Goal: Transaction & Acquisition: Purchase product/service

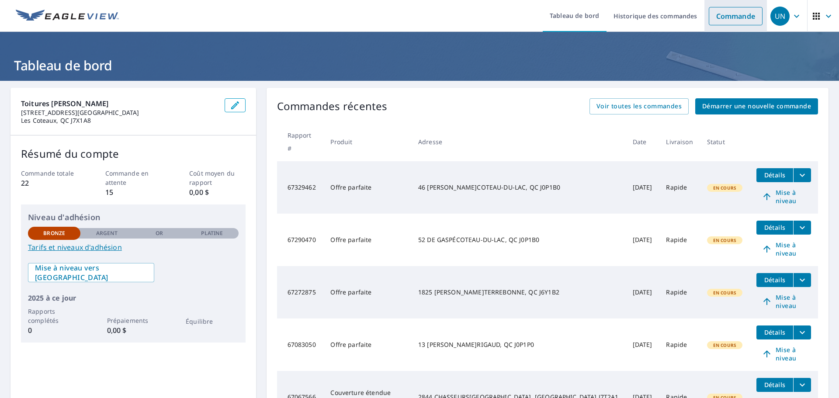
click at [725, 14] on font "Commande" at bounding box center [735, 16] width 39 height 10
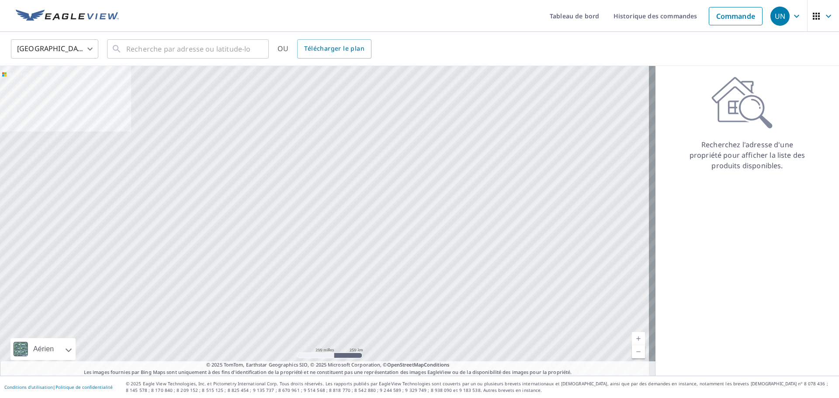
click at [83, 49] on body "UN UN Tableau de bord Historique des commandes Commande UN États-Unis [GEOGRAPH…" at bounding box center [419, 199] width 839 height 398
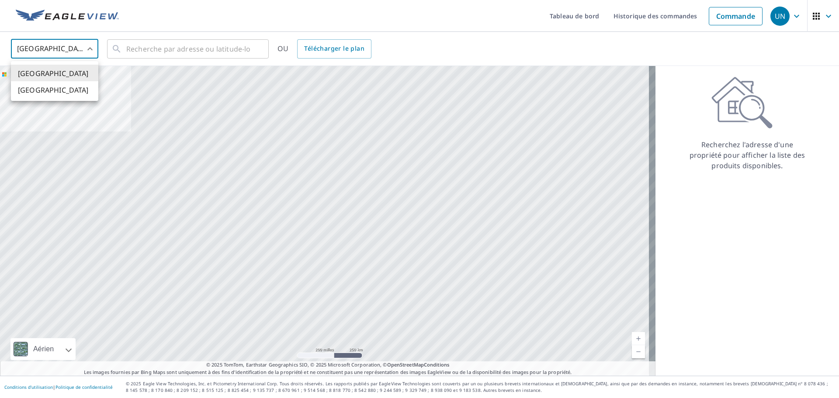
click at [66, 91] on li "[GEOGRAPHIC_DATA]" at bounding box center [54, 89] width 87 height 17
type input "CA"
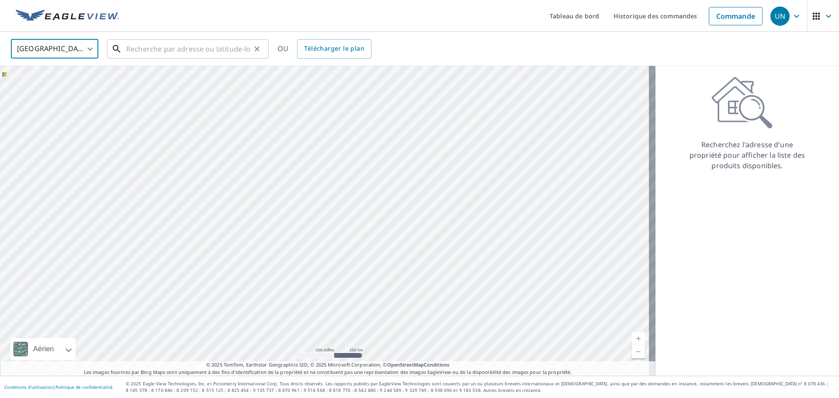
click at [161, 50] on input "text" at bounding box center [188, 49] width 125 height 24
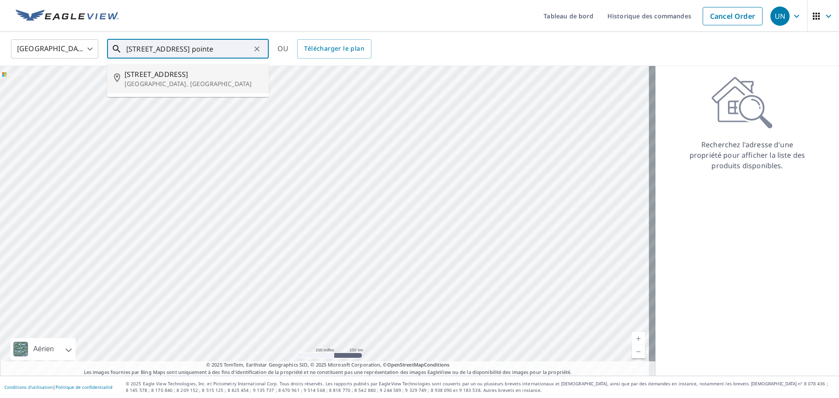
click at [162, 80] on font "[GEOGRAPHIC_DATA], [GEOGRAPHIC_DATA]" at bounding box center [188, 84] width 127 height 8
type input "[STREET_ADDRESS]"
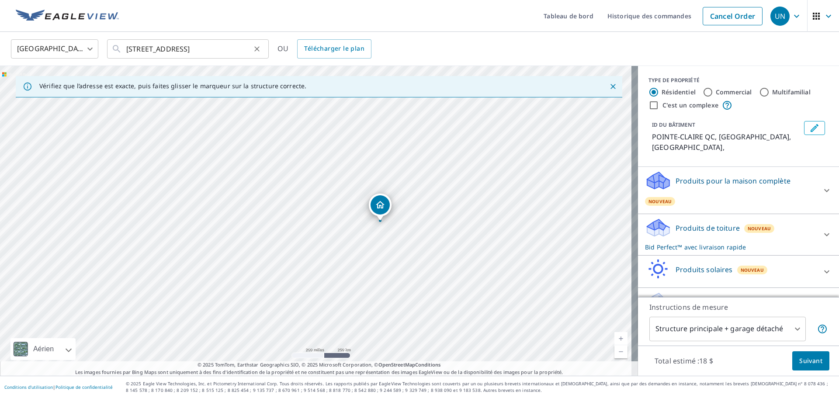
click at [260, 49] on icon "Clair" at bounding box center [257, 49] width 9 height 9
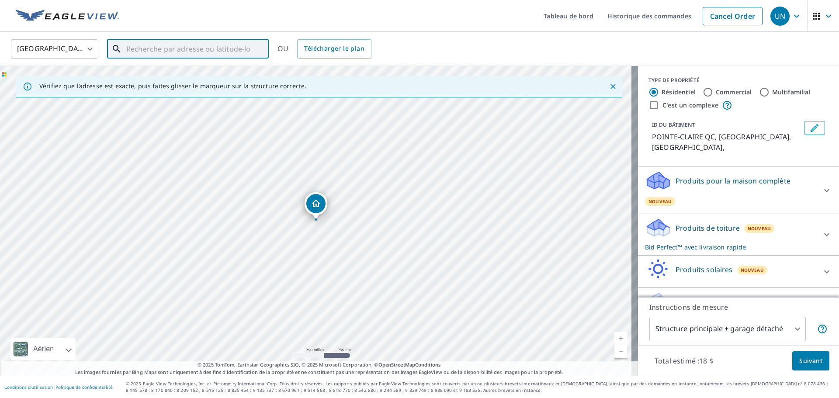
click at [224, 48] on input "text" at bounding box center [188, 49] width 125 height 24
click at [153, 73] on font "[STREET_ADDRESS]" at bounding box center [156, 74] width 63 height 10
click at [249, 50] on input "[STREET_ADDRESS]" at bounding box center [188, 49] width 125 height 24
click at [188, 77] on font "[STREET_ADDRESS]" at bounding box center [156, 74] width 63 height 10
type input "[STREET_ADDRESS]"
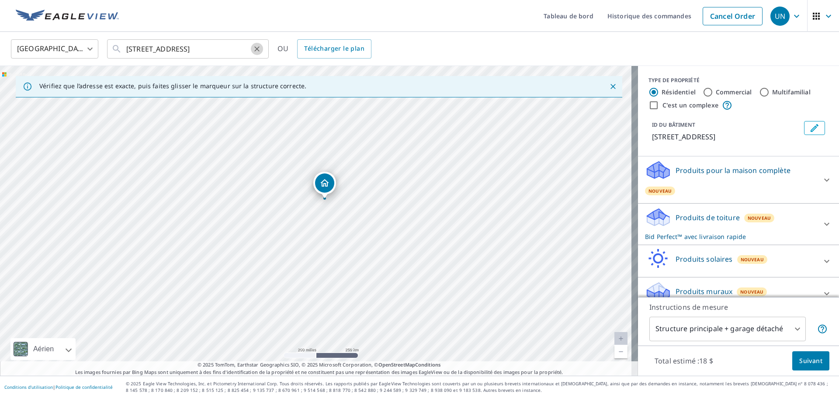
click at [251, 48] on button "Clair" at bounding box center [257, 49] width 12 height 12
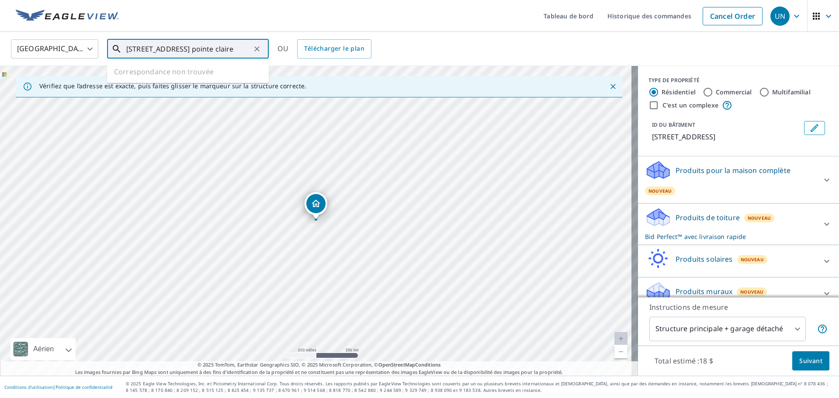
type input "[STREET_ADDRESS] pointe claire"
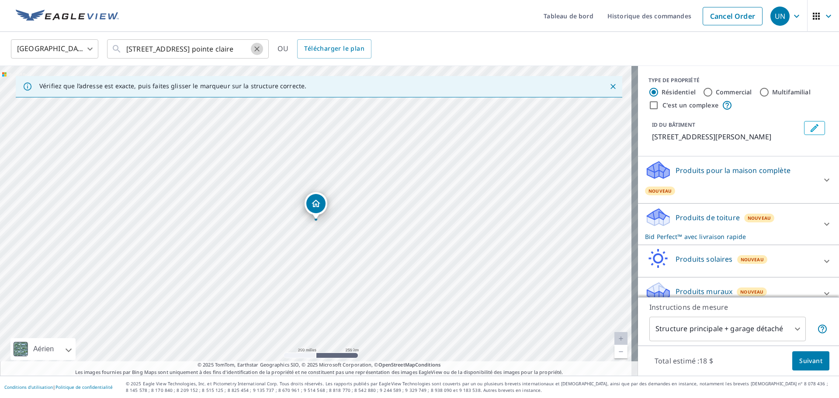
click at [255, 46] on icon "Clair" at bounding box center [257, 49] width 9 height 9
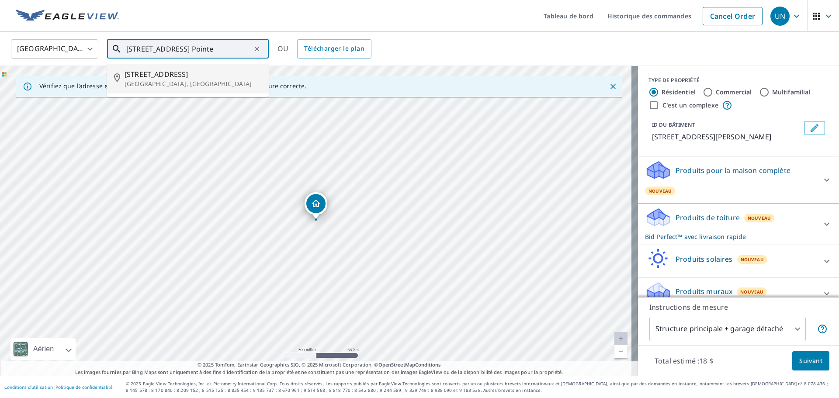
click at [187, 73] on font "[STREET_ADDRESS]" at bounding box center [156, 74] width 63 height 10
type input "[STREET_ADDRESS]"
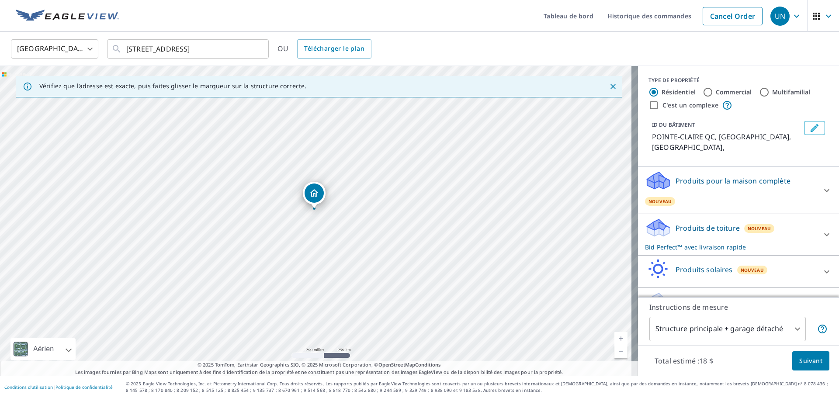
click at [809, 125] on icon "Modifier le bâtiment 1" at bounding box center [814, 128] width 10 height 10
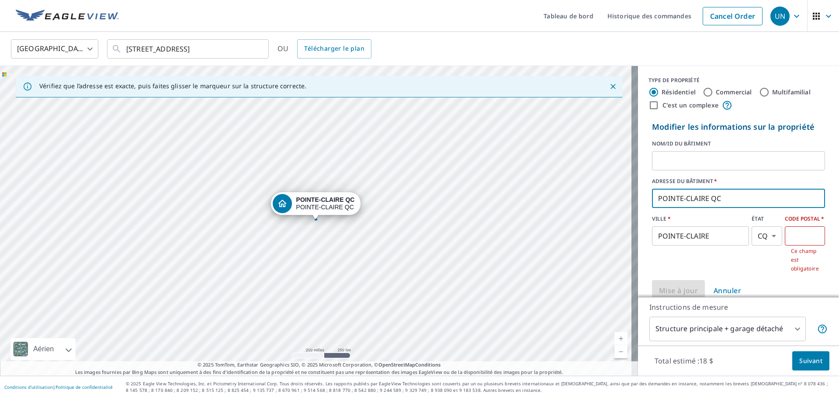
drag, startPoint x: 715, startPoint y: 194, endPoint x: 633, endPoint y: 188, distance: 82.9
click at [638, 188] on div "Modifier les informations sur la propriété NOM/ID DU BÂTIMENT ​ ADRESSE DU BÂTI…" at bounding box center [738, 211] width 201 height 187
type input "[STREET_ADDRESS]"
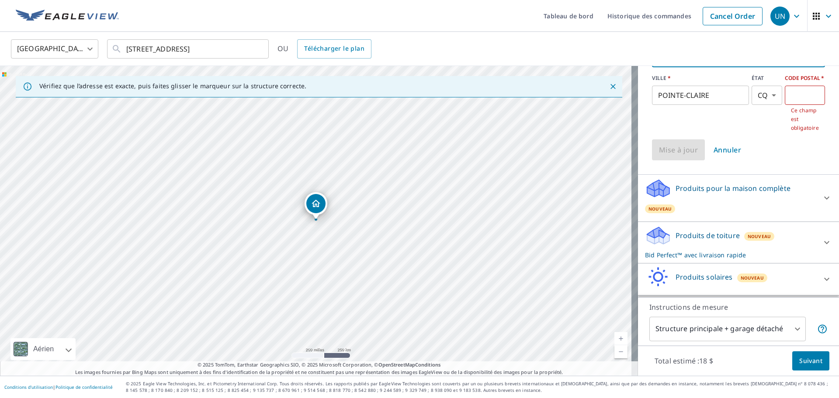
scroll to position [172, 0]
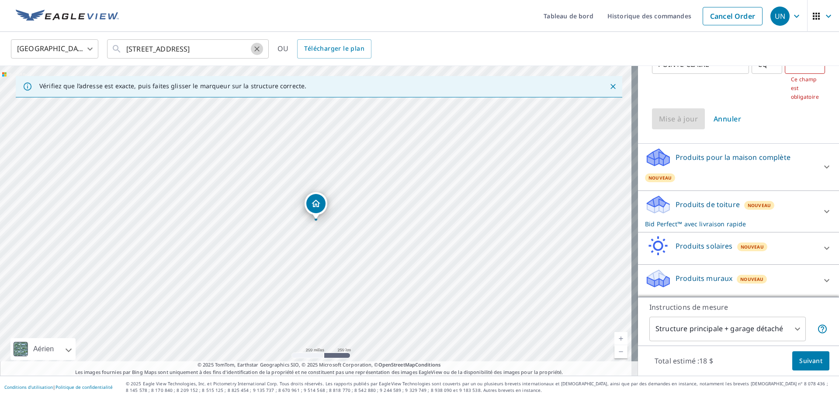
click at [257, 49] on icon "Clair" at bounding box center [257, 49] width 9 height 9
click at [214, 49] on input "text" at bounding box center [188, 49] width 125 height 24
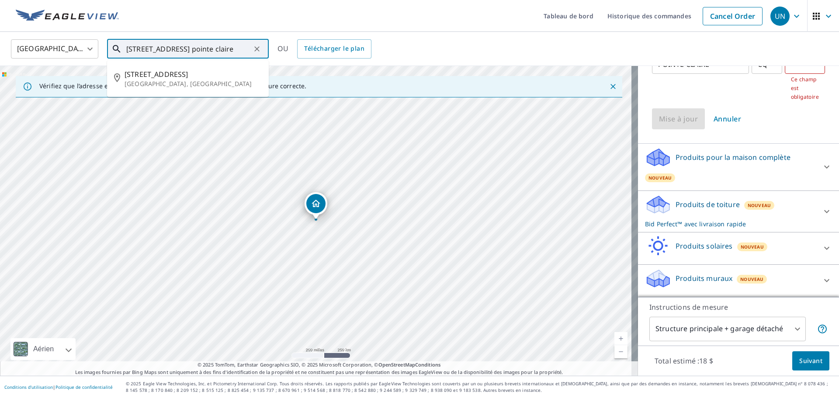
scroll to position [0, 7]
type input "[STREET_ADDRESS] pointe claire"
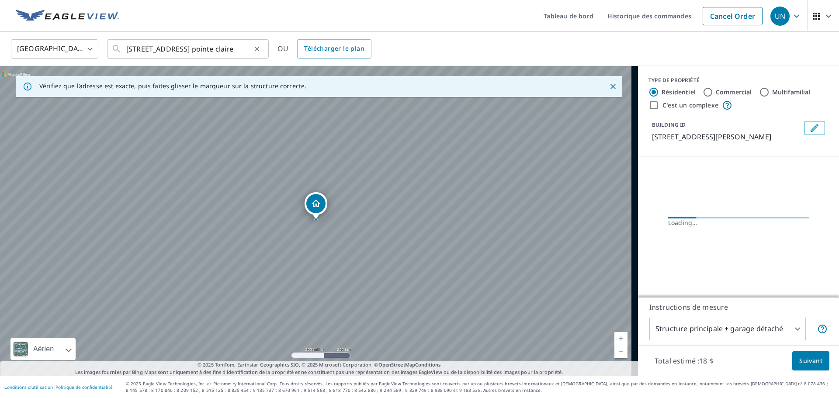
scroll to position [0, 0]
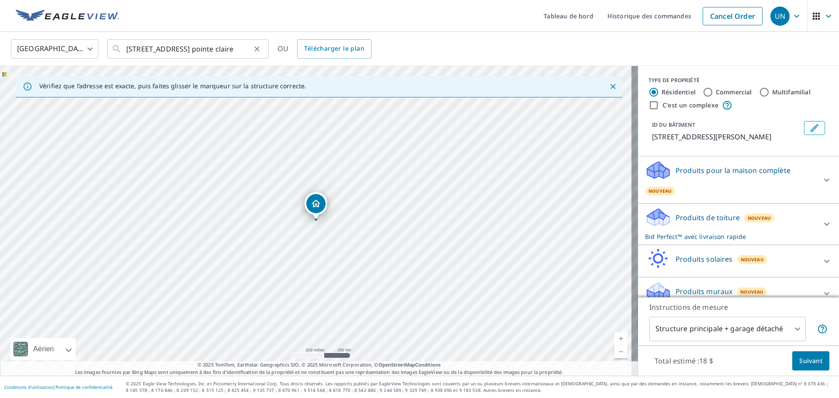
click at [254, 47] on icon "Clair" at bounding box center [257, 49] width 9 height 9
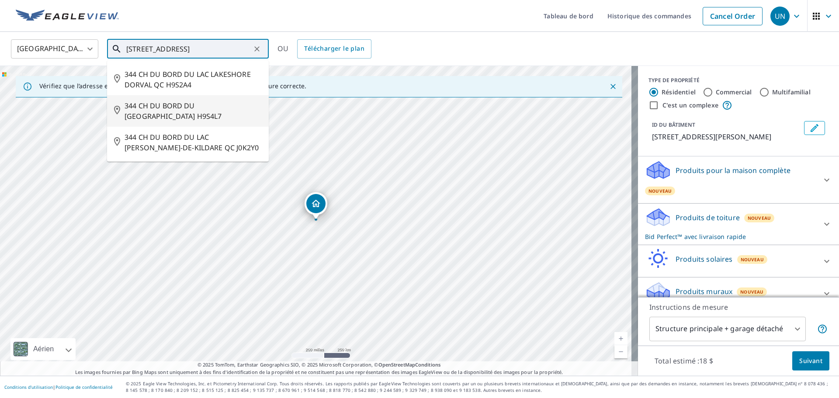
click at [207, 107] on font "344 CH DU BORD DU [GEOGRAPHIC_DATA] H9S4L7" at bounding box center [173, 111] width 97 height 20
type input "344 CH DU BORD DU [GEOGRAPHIC_DATA] H9S4L7"
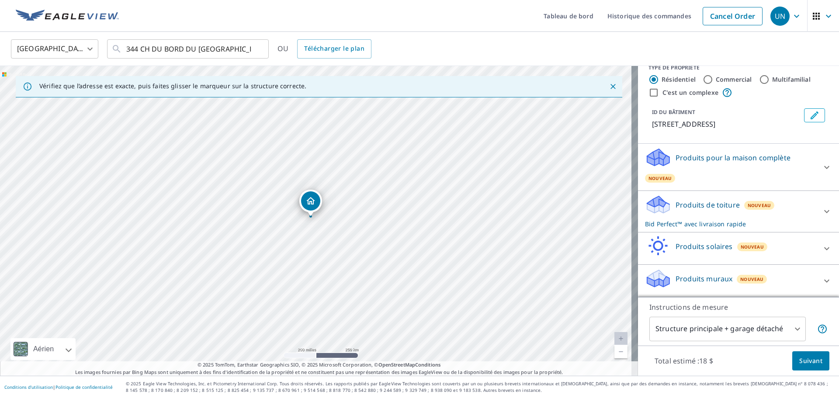
scroll to position [23, 0]
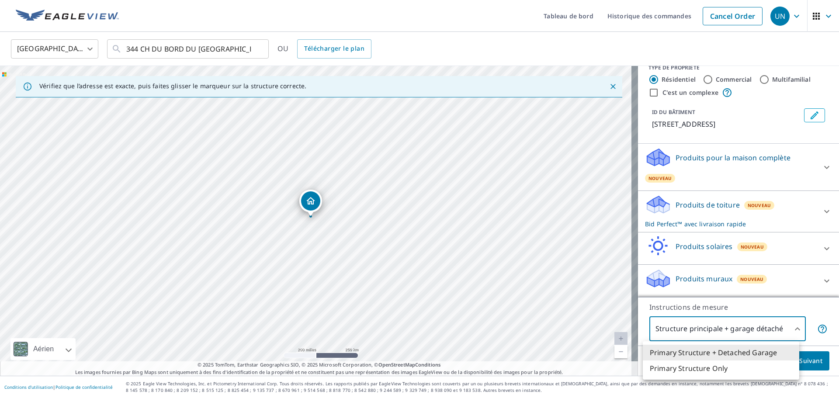
click at [790, 330] on body "UN UN Tableau de bord Historique des commandes Cancel Order UN Canada CA ​ 344 …" at bounding box center [419, 199] width 839 height 398
click at [756, 368] on li "Structure primaire uniquement" at bounding box center [721, 369] width 156 height 17
type input "2"
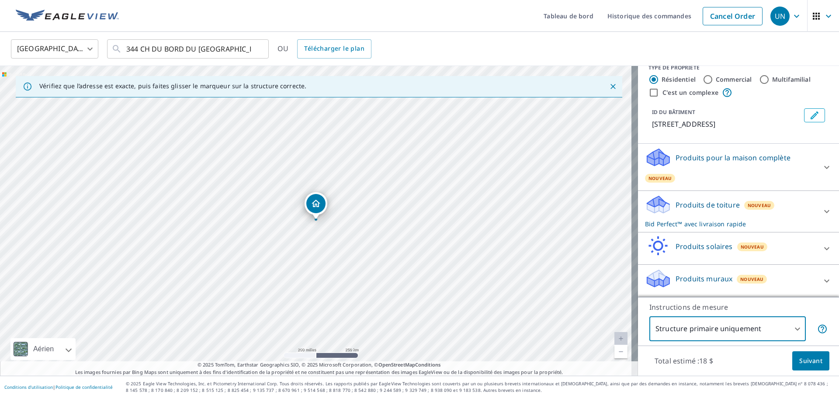
click at [801, 357] on font "Suivant" at bounding box center [810, 361] width 23 height 8
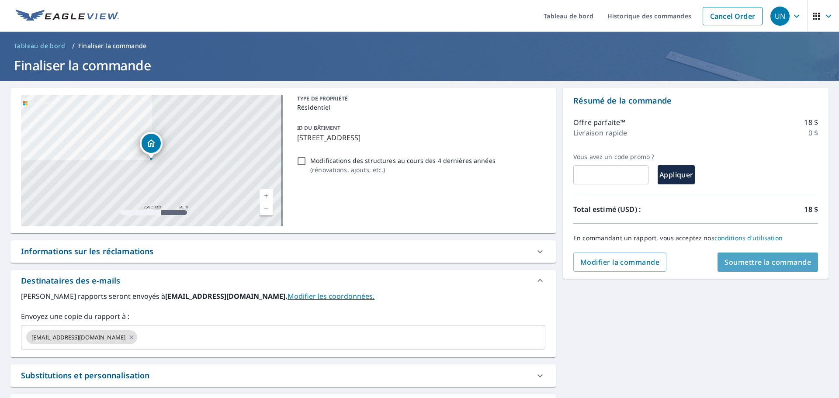
click at [783, 267] on font "Soumettre la commande" at bounding box center [768, 262] width 87 height 10
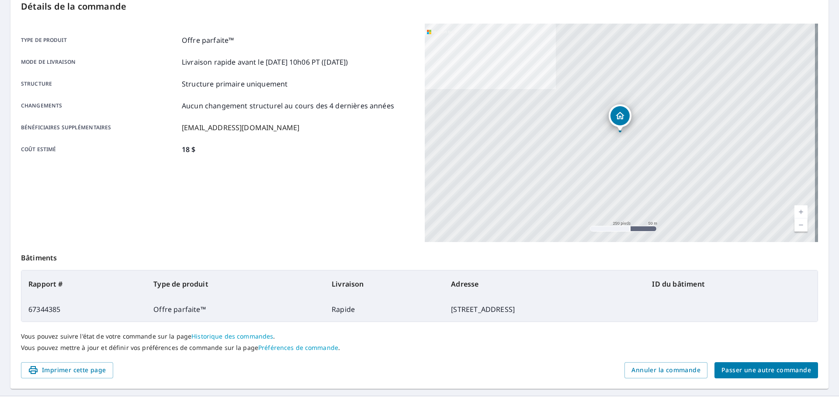
scroll to position [118, 0]
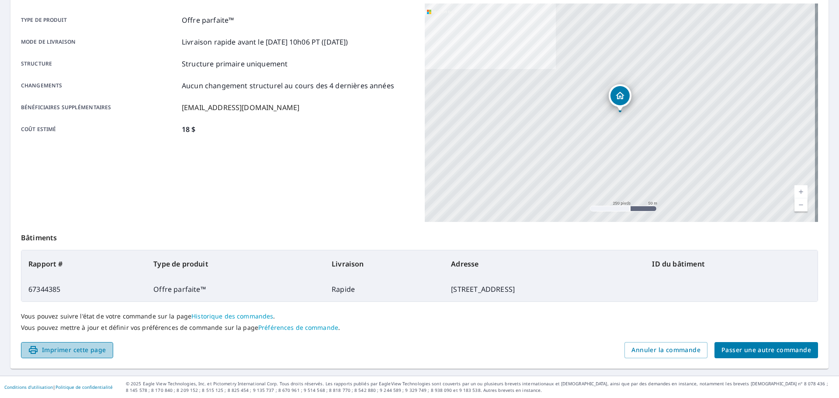
click at [87, 349] on font "Imprimer cette page" at bounding box center [74, 350] width 64 height 8
